Goal: Task Accomplishment & Management: Manage account settings

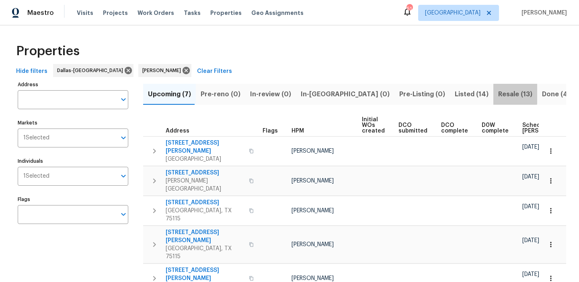
click at [494, 87] on button "Resale (13)" at bounding box center [516, 94] width 44 height 21
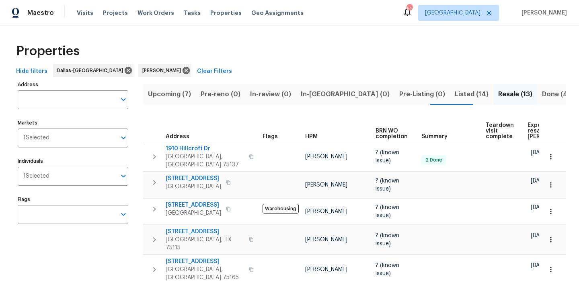
click at [181, 89] on span "Upcoming (7)" at bounding box center [169, 94] width 43 height 11
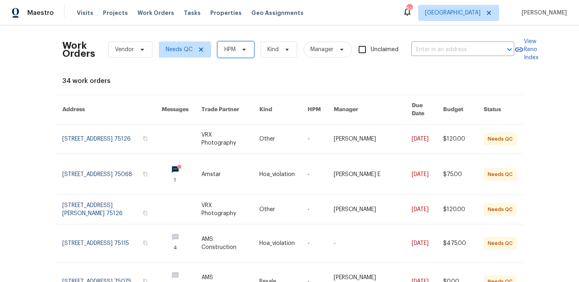
click at [226, 43] on span "HPM" at bounding box center [236, 49] width 37 height 16
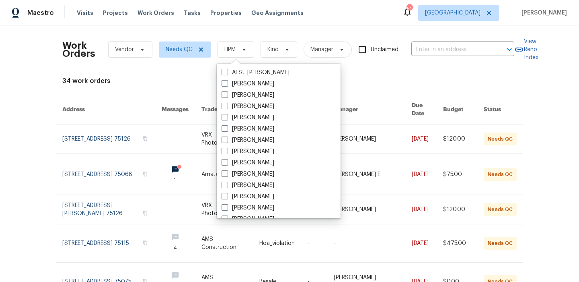
scroll to position [41, 0]
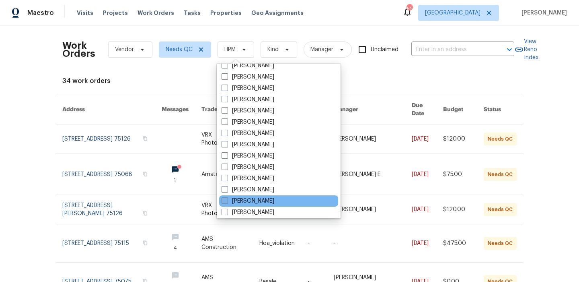
click at [260, 198] on label "[PERSON_NAME]" at bounding box center [248, 201] width 53 height 8
click at [227, 198] on input "[PERSON_NAME]" at bounding box center [224, 199] width 5 height 5
checkbox input "true"
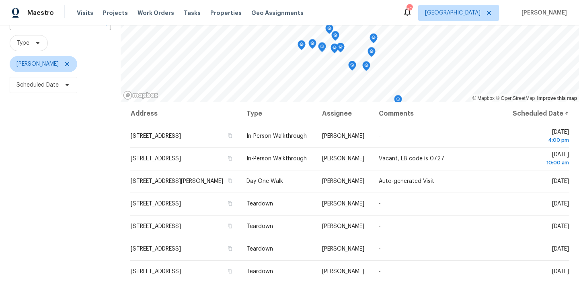
scroll to position [114, 0]
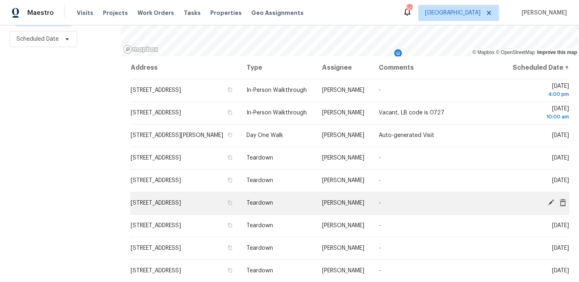
click at [551, 206] on icon at bounding box center [551, 202] width 7 height 7
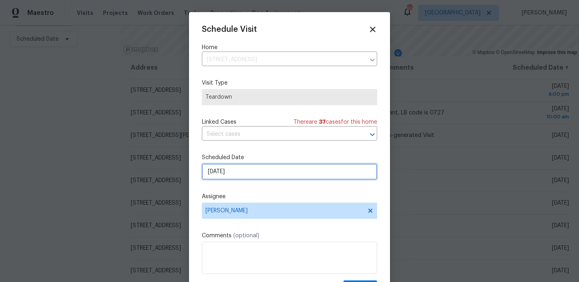
click at [267, 170] on input "[DATE]" at bounding box center [289, 171] width 175 height 16
select select "8"
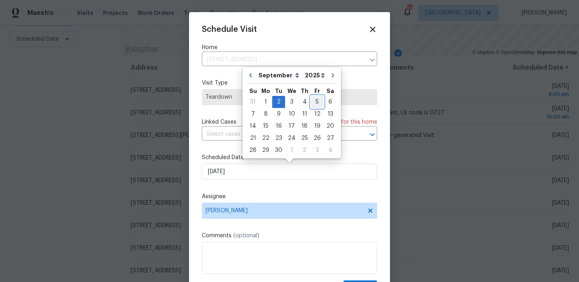
click at [314, 104] on div "5" at bounding box center [317, 101] width 13 height 11
type input "[DATE]"
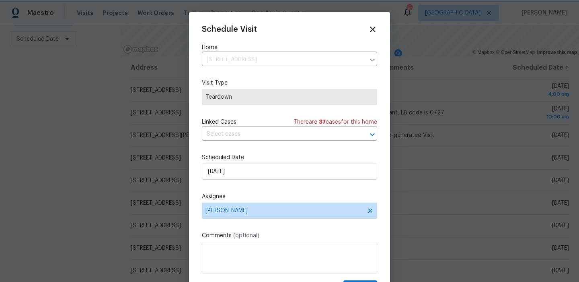
scroll to position [14, 0]
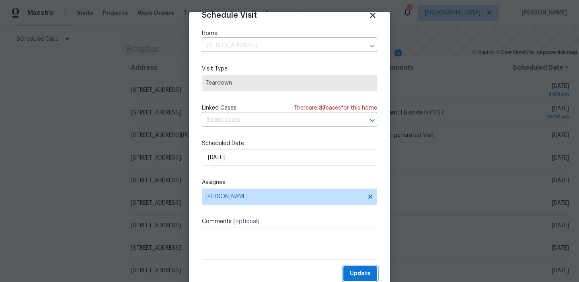
click at [348, 270] on button "Update" at bounding box center [361, 273] width 34 height 15
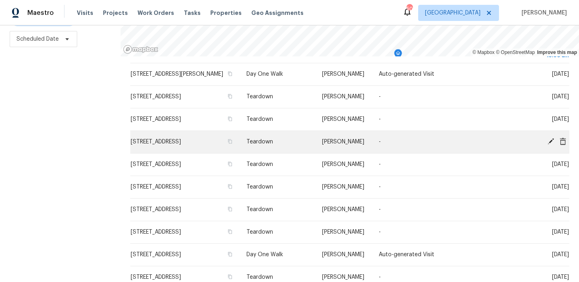
scroll to position [64, 0]
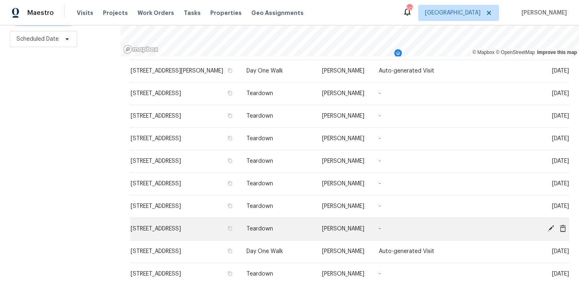
click at [551, 231] on icon at bounding box center [551, 228] width 6 height 6
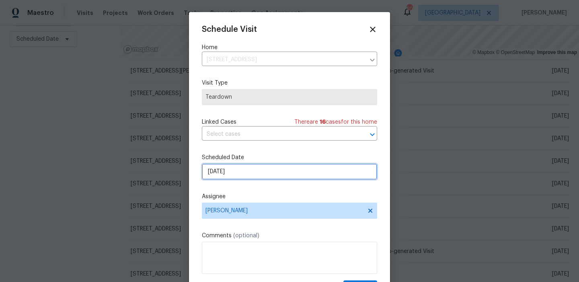
click at [254, 179] on input "[DATE]" at bounding box center [289, 171] width 175 height 16
select select "8"
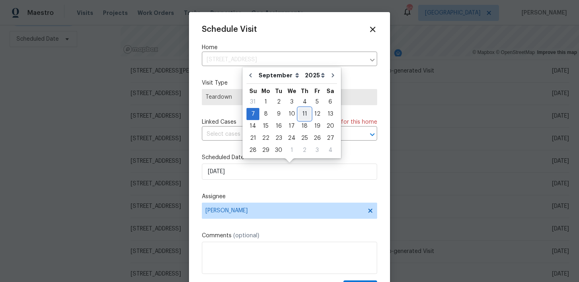
click at [302, 117] on div "11" at bounding box center [305, 113] width 12 height 11
type input "[DATE]"
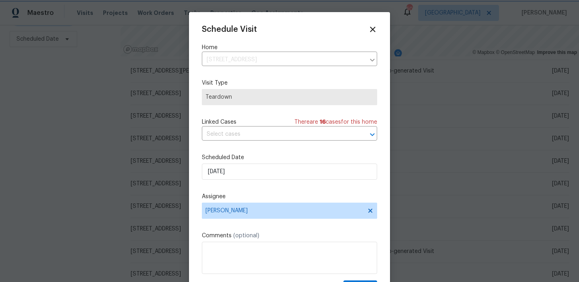
scroll to position [14, 0]
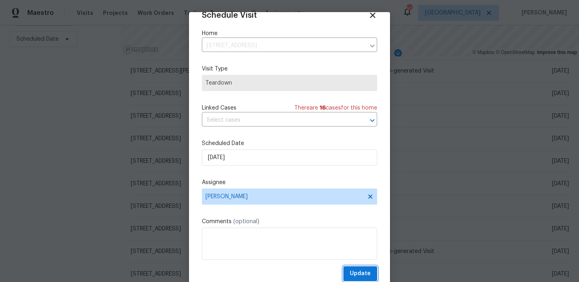
click at [355, 270] on span "Update" at bounding box center [360, 273] width 21 height 10
